Goal: Find specific page/section: Find specific page/section

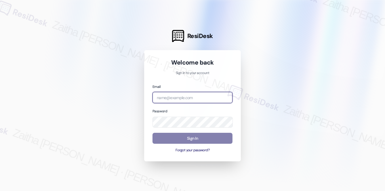
drag, startPoint x: 197, startPoint y: 98, endPoint x: 203, endPoint y: 98, distance: 6.1
click at [198, 98] on input "email" at bounding box center [192, 97] width 80 height 11
type input "[EMAIL_ADDRESS][PERSON_NAME][DOMAIN_NAME]"
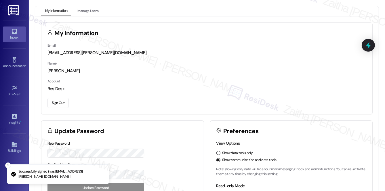
click at [18, 36] on div "Inbox" at bounding box center [14, 38] width 29 height 6
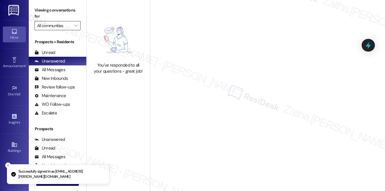
click at [60, 27] on input "All communities" at bounding box center [54, 25] width 34 height 9
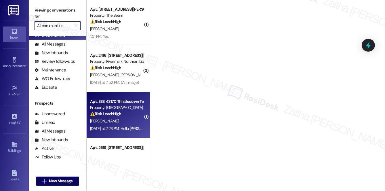
scroll to position [26, 0]
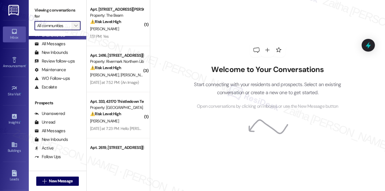
click at [71, 28] on button "" at bounding box center [75, 25] width 9 height 9
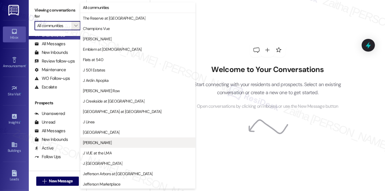
click at [99, 141] on span "[PERSON_NAME]" at bounding box center [138, 143] width 110 height 6
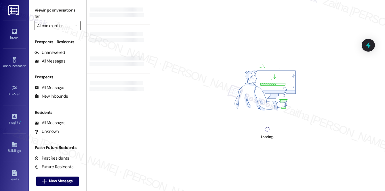
type input "[PERSON_NAME]"
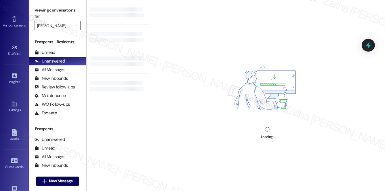
scroll to position [52, 0]
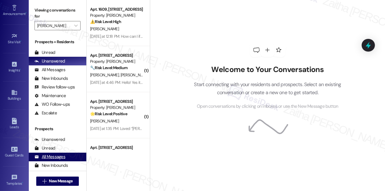
click at [62, 157] on div "All Messages" at bounding box center [50, 157] width 31 height 6
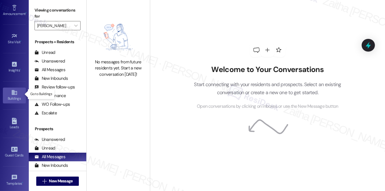
click at [13, 96] on div "Buildings" at bounding box center [14, 99] width 29 height 6
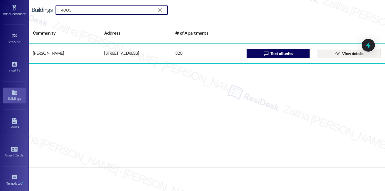
type input "4000"
click at [340, 56] on span " View details" at bounding box center [349, 53] width 30 height 9
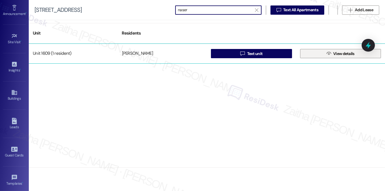
type input "naser"
click at [345, 54] on span "View details" at bounding box center [343, 54] width 21 height 6
